Goal: Information Seeking & Learning: Learn about a topic

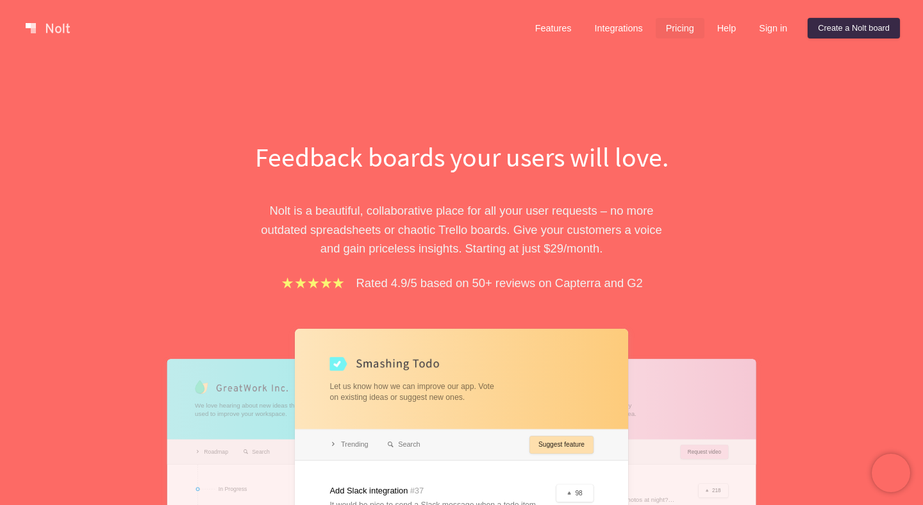
click at [669, 23] on link "Pricing" at bounding box center [680, 28] width 49 height 21
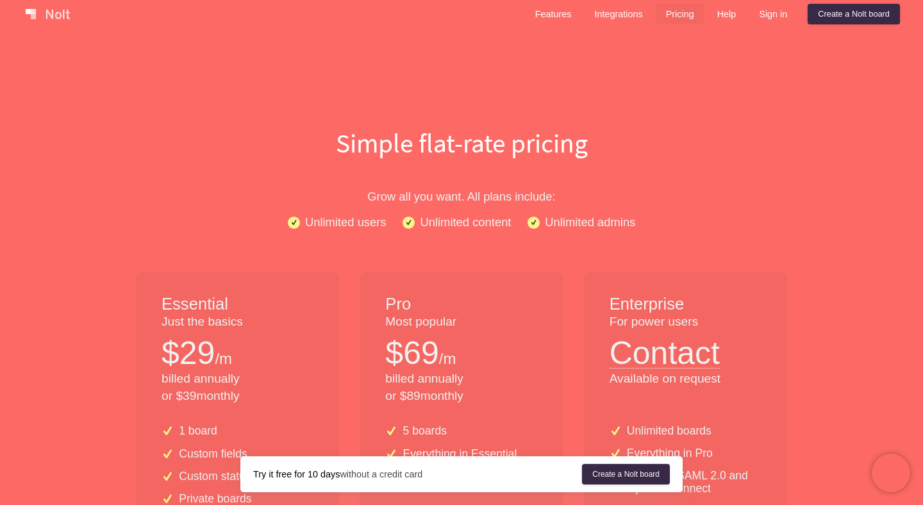
scroll to position [19, 0]
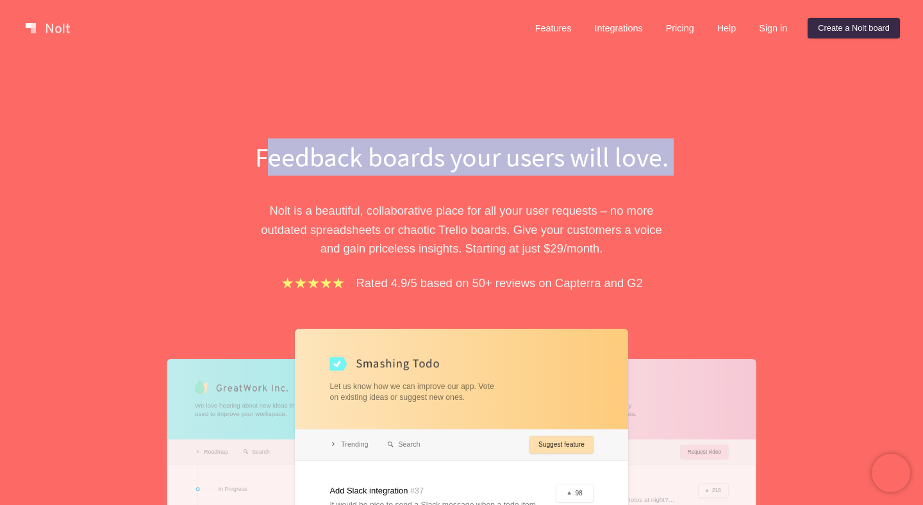
drag, startPoint x: 267, startPoint y: 152, endPoint x: 358, endPoint y: 204, distance: 105.1
click at [358, 204] on div "Feedback boards your users will love. [PERSON_NAME] is a beautiful, collaborati…" at bounding box center [461, 427] width 442 height 578
click at [358, 204] on p "[PERSON_NAME] is a beautiful, collaborative place for all your user requests – …" at bounding box center [461, 229] width 442 height 56
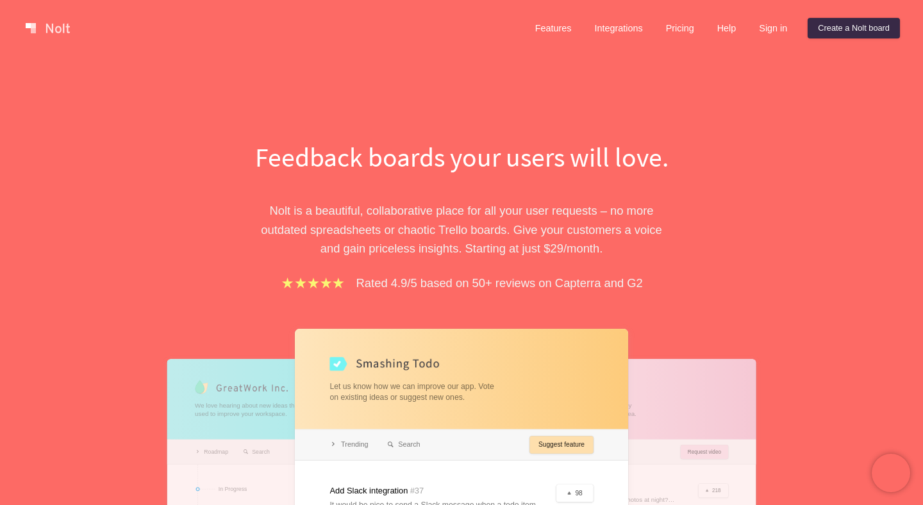
click at [358, 204] on p "[PERSON_NAME] is a beautiful, collaborative place for all your user requests – …" at bounding box center [461, 229] width 442 height 56
